Goal: Obtain resource: Download file/media

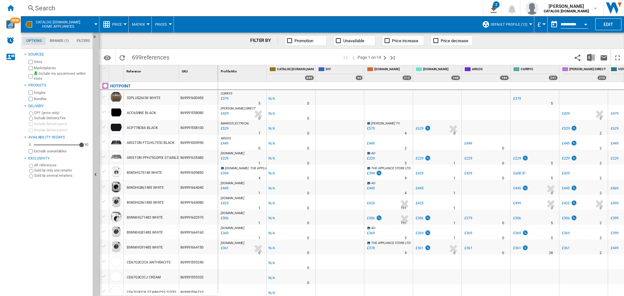
click at [583, 26] on button "Open calendar" at bounding box center [585, 24] width 12 height 12
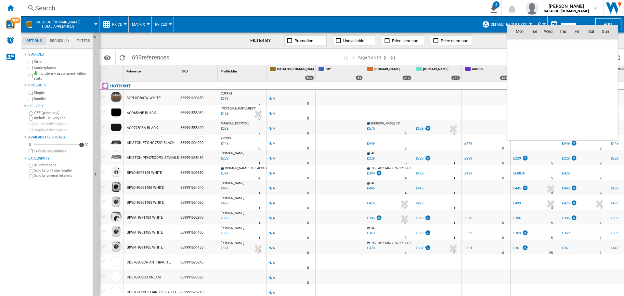
scroll to position [3098, 0]
click at [565, 88] on span "18" at bounding box center [562, 88] width 13 height 13
type input "**********"
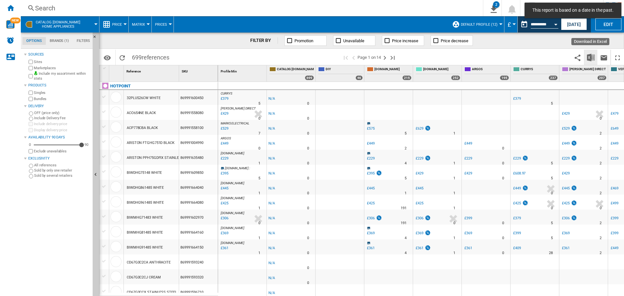
click at [586, 62] on button "Download in Excel" at bounding box center [590, 57] width 13 height 15
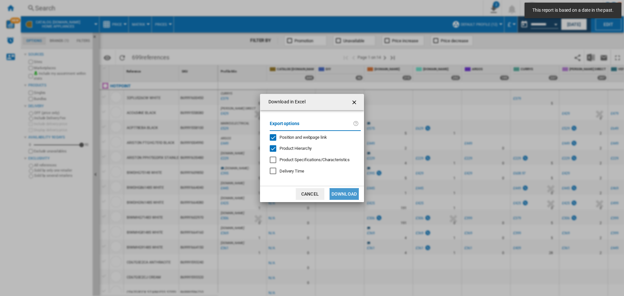
click at [346, 192] on button "Download" at bounding box center [343, 194] width 29 height 12
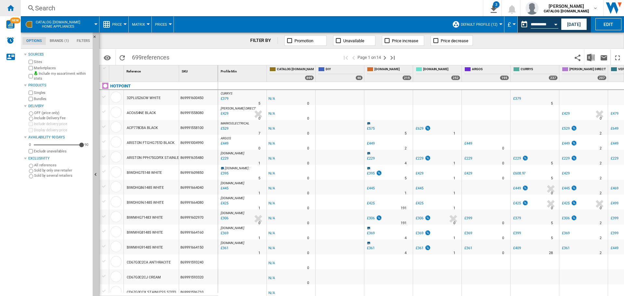
click at [8, 7] on ng-md-icon "Home" at bounding box center [10, 8] width 8 height 8
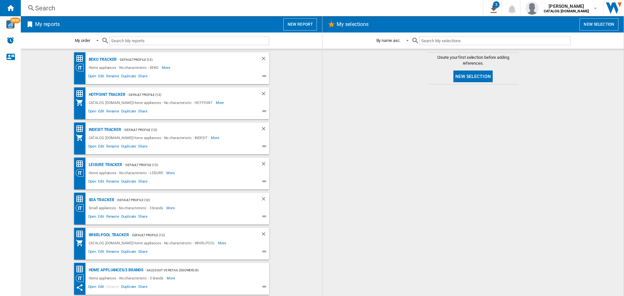
click at [99, 160] on div "LEISURE Tracker - Default profile (12) Home appliances - No characteristic - LE…" at bounding box center [171, 174] width 195 height 32
click at [99, 164] on div "LEISURE Tracker" at bounding box center [104, 165] width 35 height 8
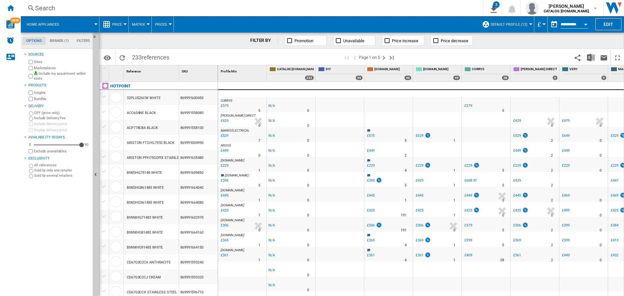
click at [582, 25] on button "Open calendar" at bounding box center [585, 24] width 12 height 12
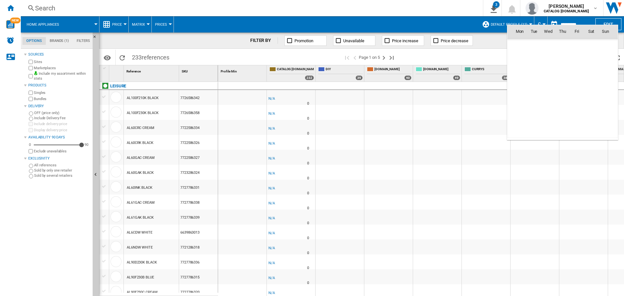
scroll to position [3098, 0]
click at [565, 87] on span "18" at bounding box center [562, 88] width 13 height 13
type input "**********"
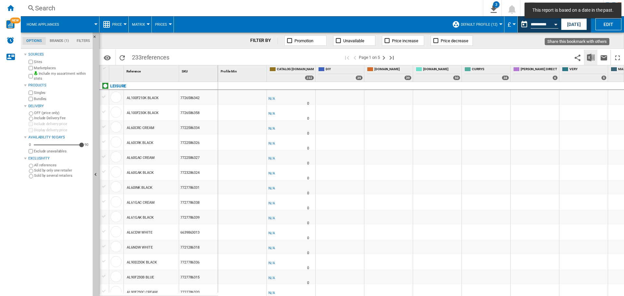
click at [592, 60] on img "Download in Excel" at bounding box center [591, 58] width 8 height 8
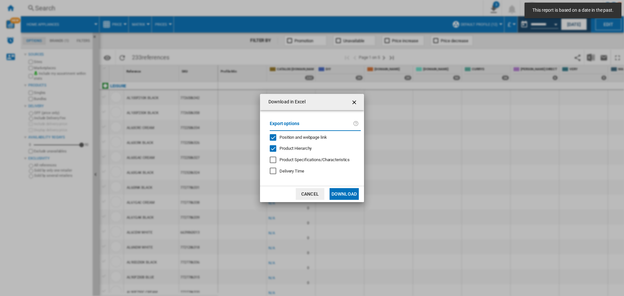
click at [338, 191] on button "Download" at bounding box center [343, 194] width 29 height 12
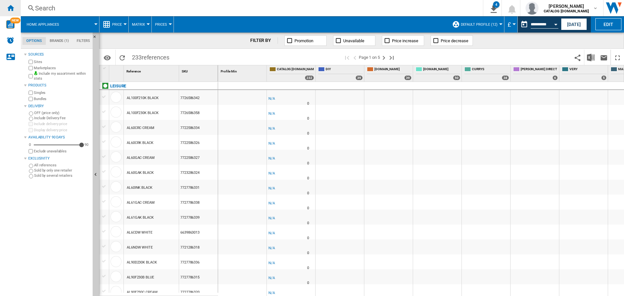
click at [10, 10] on ng-md-icon "Home" at bounding box center [10, 8] width 8 height 8
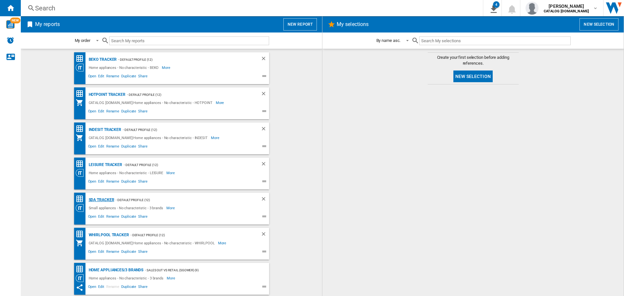
click at [101, 202] on div "SDA Tracker" at bounding box center [100, 200] width 27 height 8
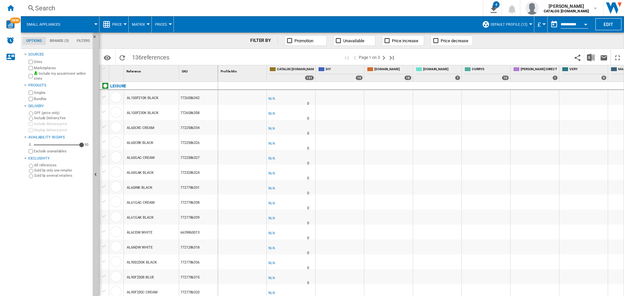
click at [575, 23] on input "**********" at bounding box center [574, 25] width 28 height 6
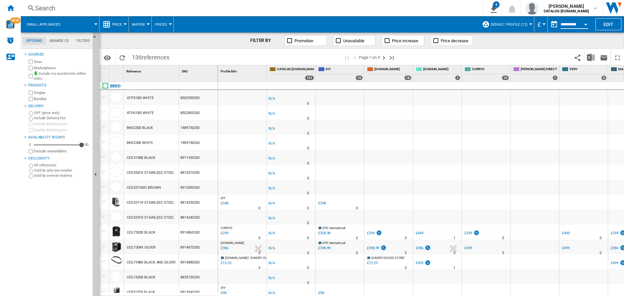
click at [583, 24] on button "Open calendar" at bounding box center [585, 24] width 12 height 12
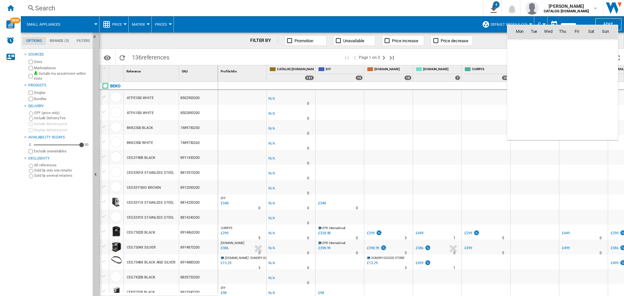
scroll to position [3098, 0]
click at [563, 88] on span "18" at bounding box center [562, 88] width 13 height 13
type input "**********"
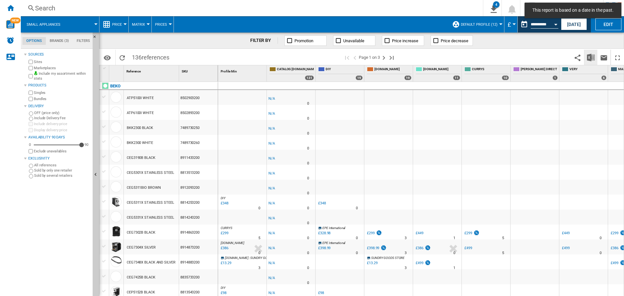
click at [589, 59] on img "Download in Excel" at bounding box center [591, 58] width 8 height 8
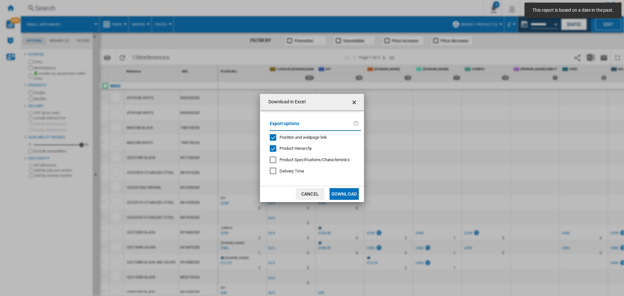
click at [340, 187] on md-dialog-actions "Cancel Download" at bounding box center [312, 194] width 104 height 16
click at [343, 195] on button "Download" at bounding box center [343, 194] width 29 height 12
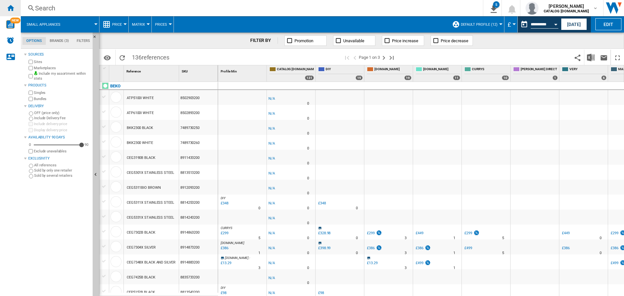
click at [13, 8] on ng-md-icon "Home" at bounding box center [10, 8] width 8 height 8
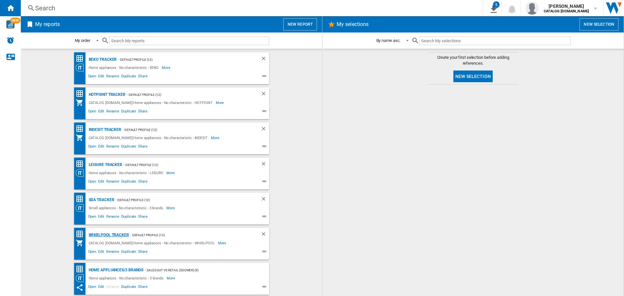
click at [104, 232] on div "Whirlpool Tracker" at bounding box center [108, 235] width 42 height 8
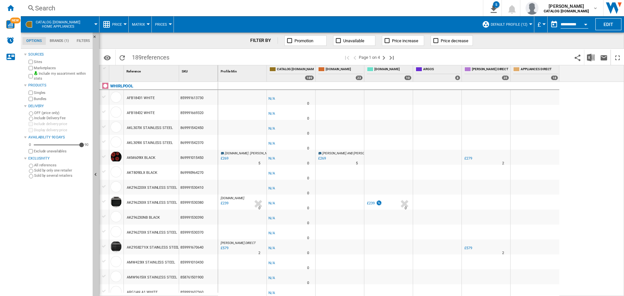
click at [583, 29] on button "Open calendar" at bounding box center [585, 24] width 12 height 12
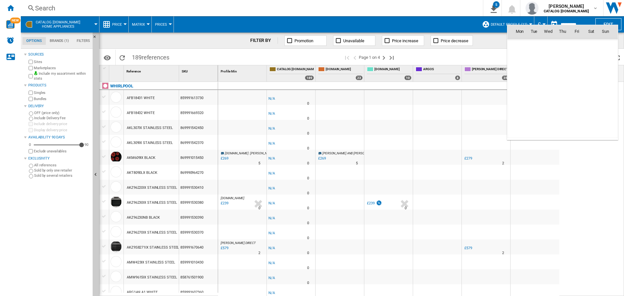
scroll to position [3098, 0]
click at [560, 86] on span "18" at bounding box center [562, 88] width 13 height 13
type input "**********"
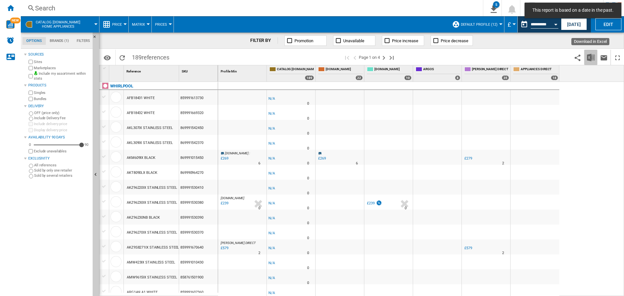
click at [594, 58] on button "Download in Excel" at bounding box center [590, 57] width 13 height 15
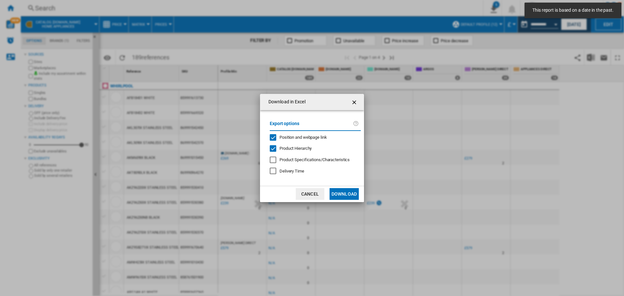
click at [340, 195] on button "Download" at bounding box center [343, 194] width 29 height 12
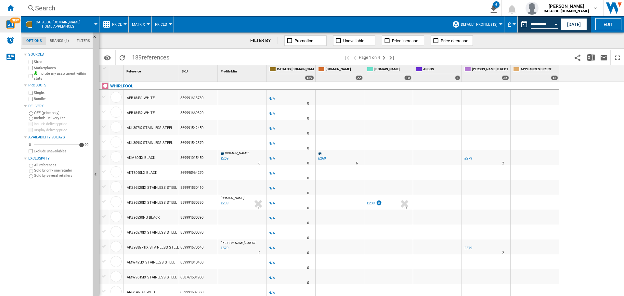
click at [11, 25] on img "WiseCard" at bounding box center [10, 24] width 8 height 8
